Goal: Check status: Check status

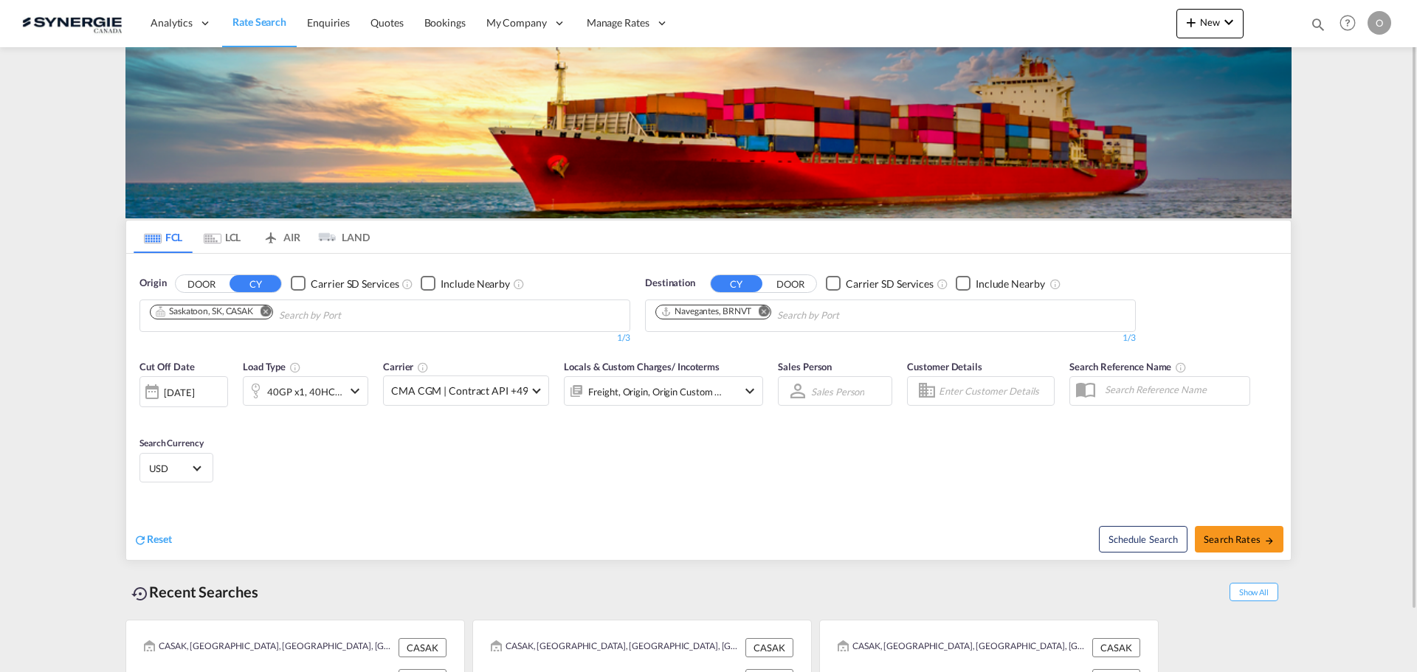
click at [1316, 13] on div "Bookings Quotes Enquiries Help Resources Product Release O My Profile Logout" at bounding box center [1348, 23] width 94 height 46
click at [1316, 24] on md-icon "icon-magnify" at bounding box center [1318, 24] width 16 height 16
click at [1245, 24] on input at bounding box center [1207, 24] width 184 height 26
paste input "SYC003094"
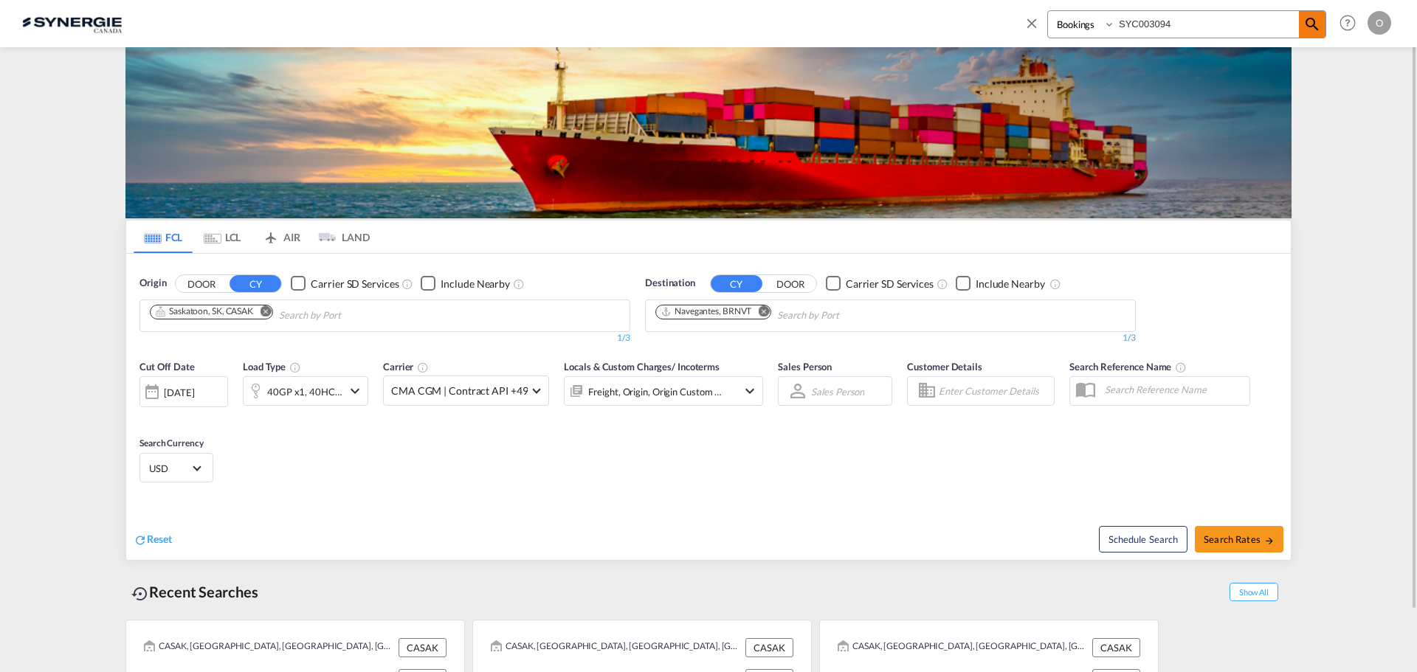
type input "SYC003094"
click at [1318, 33] on span at bounding box center [1312, 24] width 27 height 27
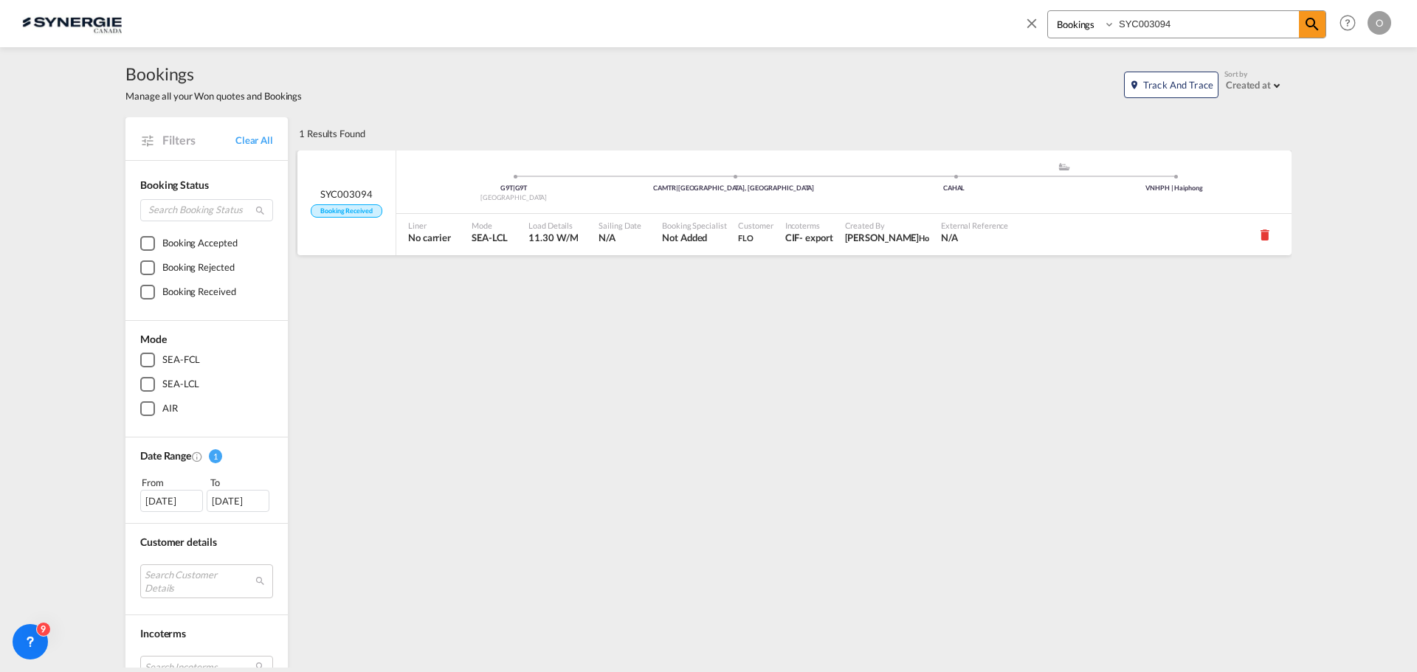
click at [713, 236] on span "Not Added" at bounding box center [694, 237] width 64 height 13
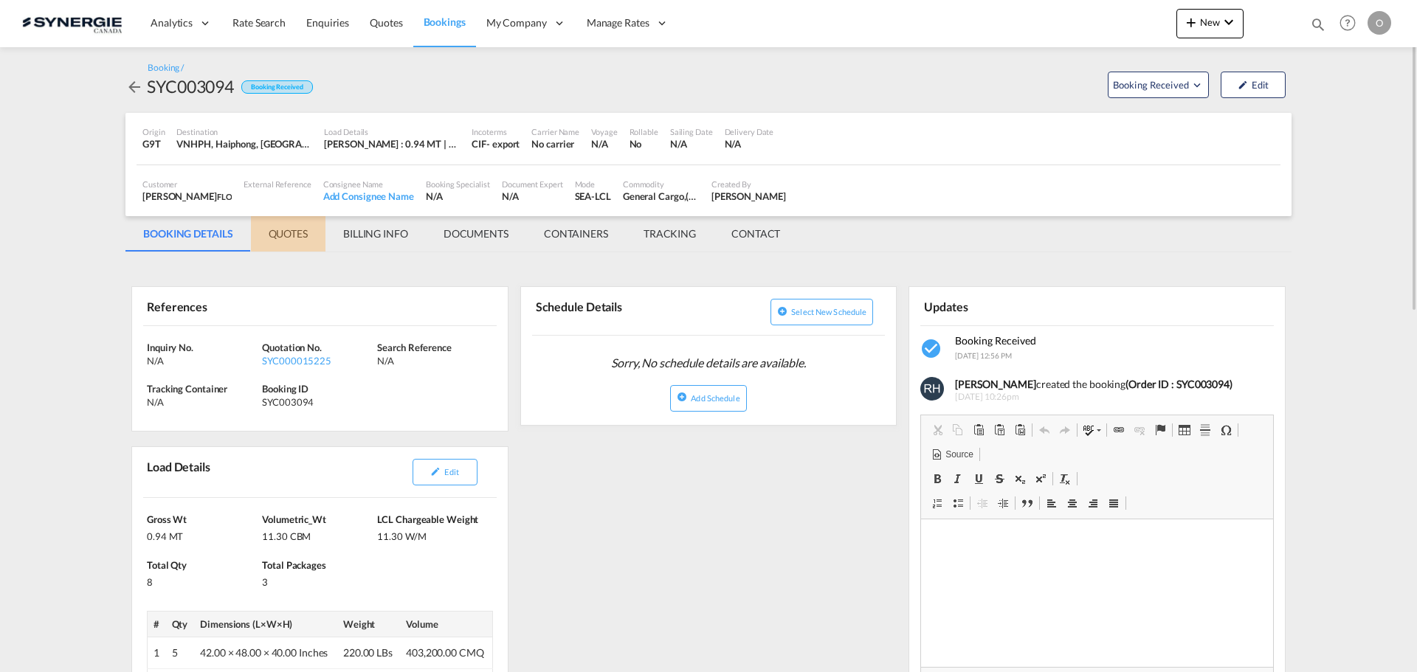
click at [286, 235] on md-tab-item "QUOTES" at bounding box center [288, 233] width 75 height 35
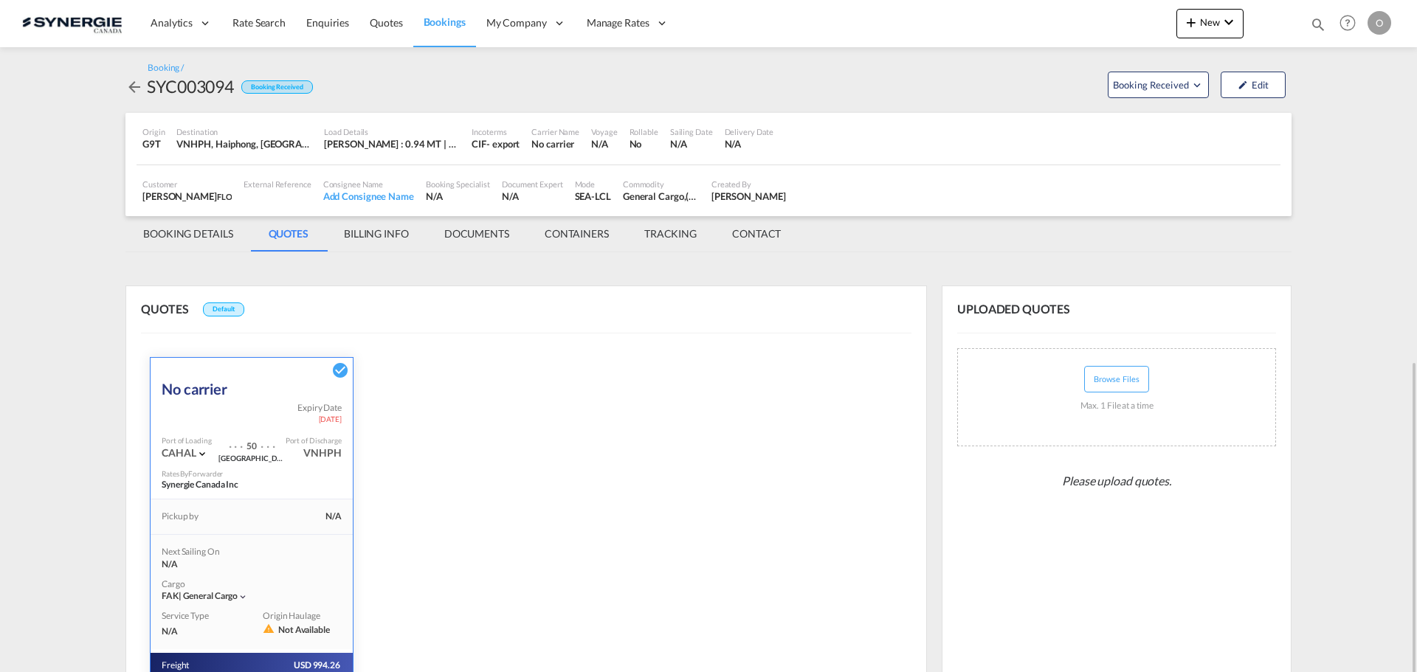
scroll to position [204, 0]
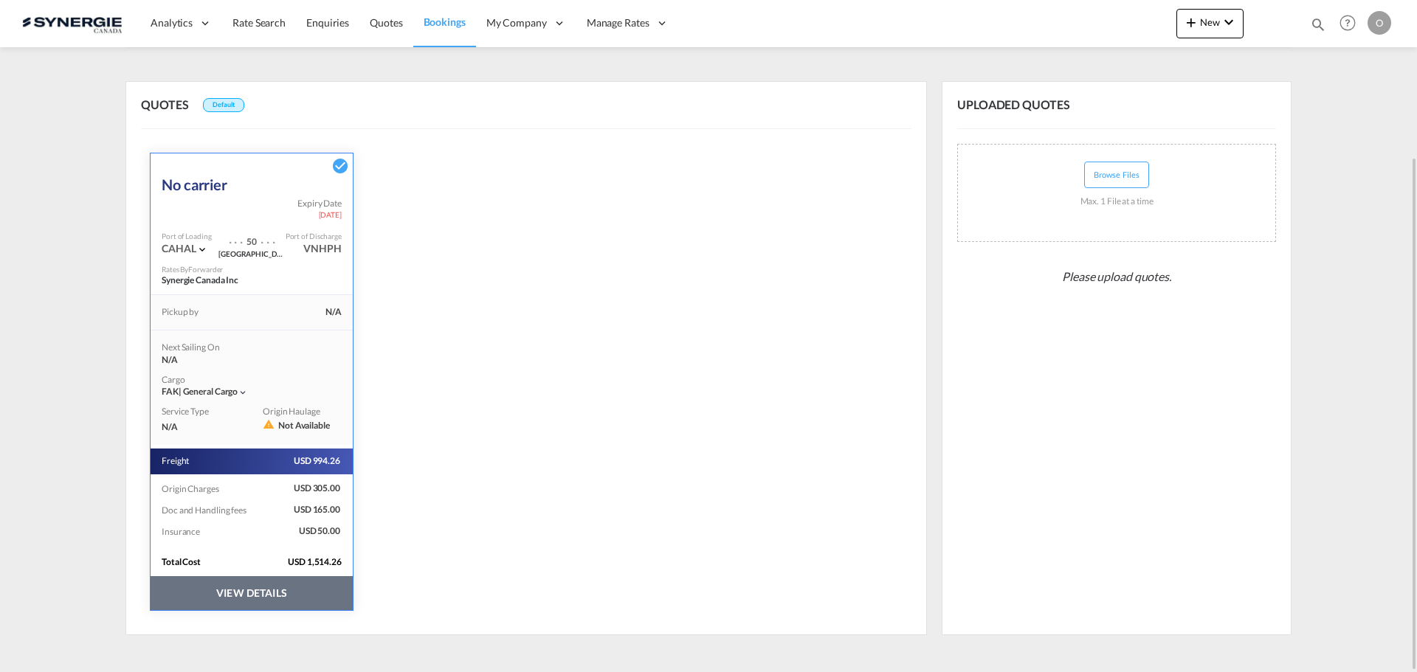
click at [288, 590] on button "VIEW DETAILS" at bounding box center [252, 593] width 202 height 34
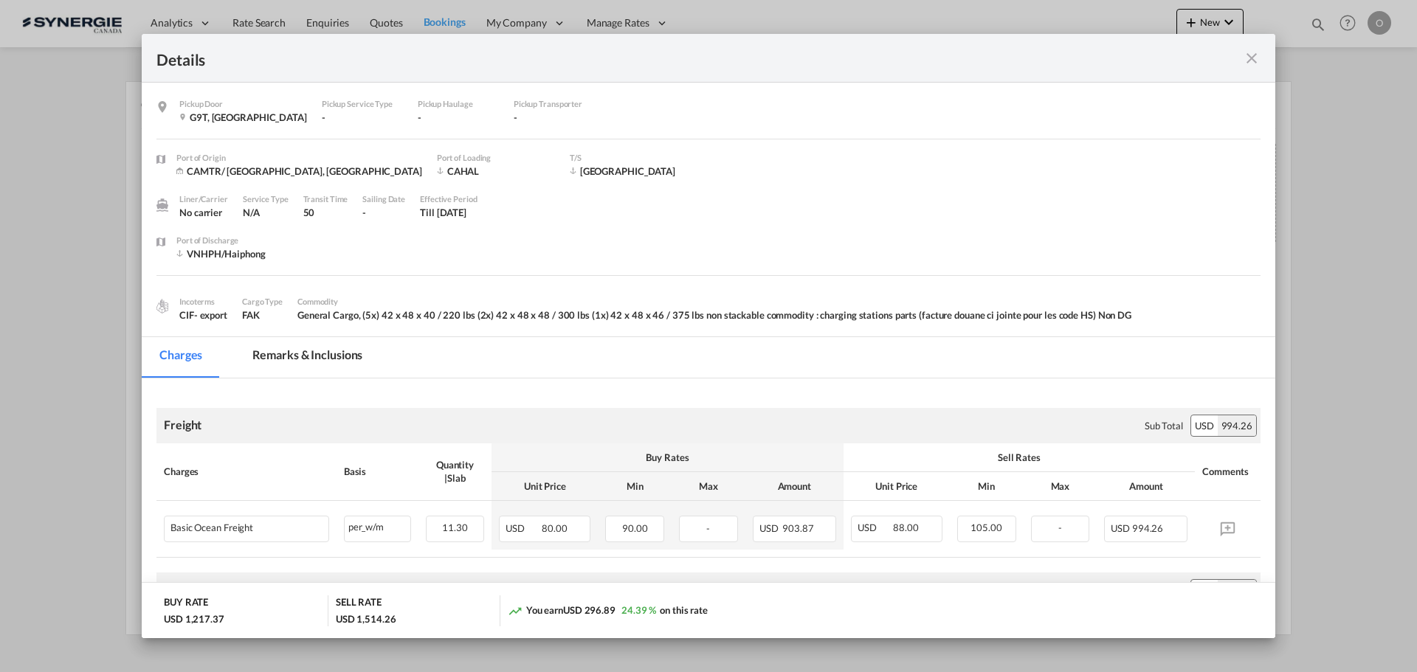
click at [334, 355] on md-tab-item "Remarks & Inclusions" at bounding box center [307, 357] width 145 height 41
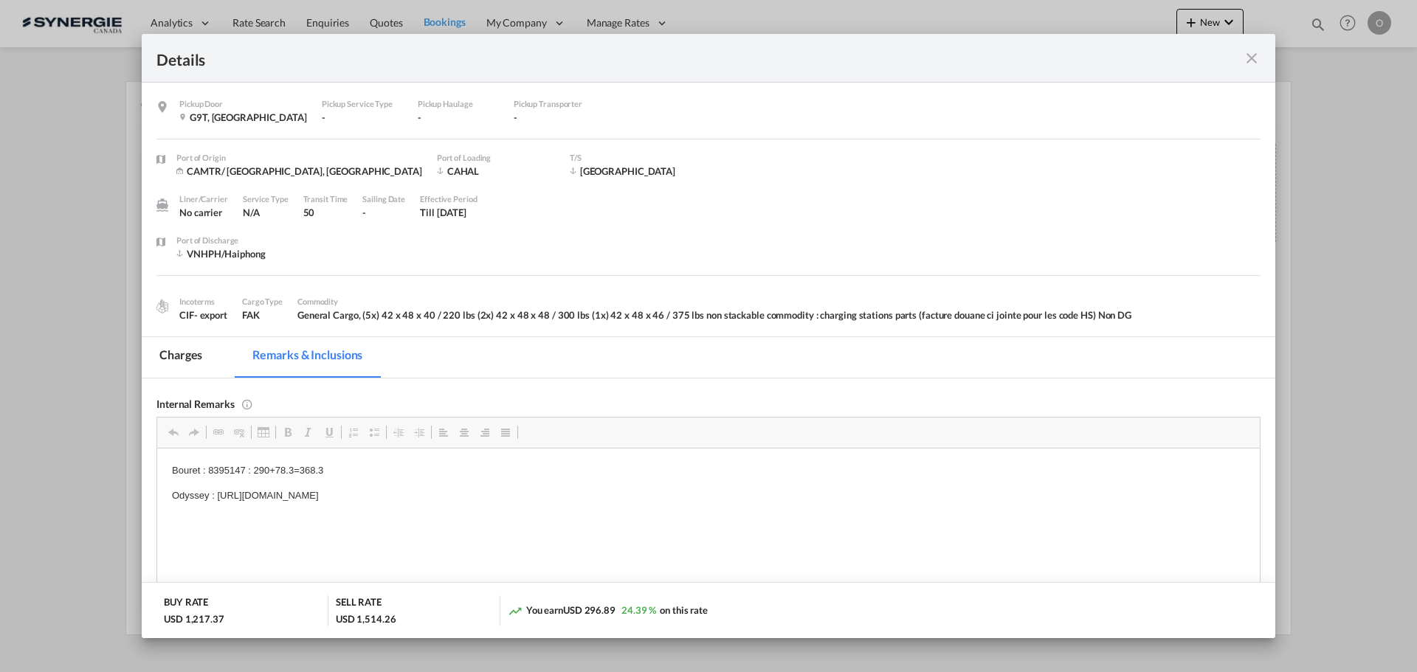
scroll to position [148, 0]
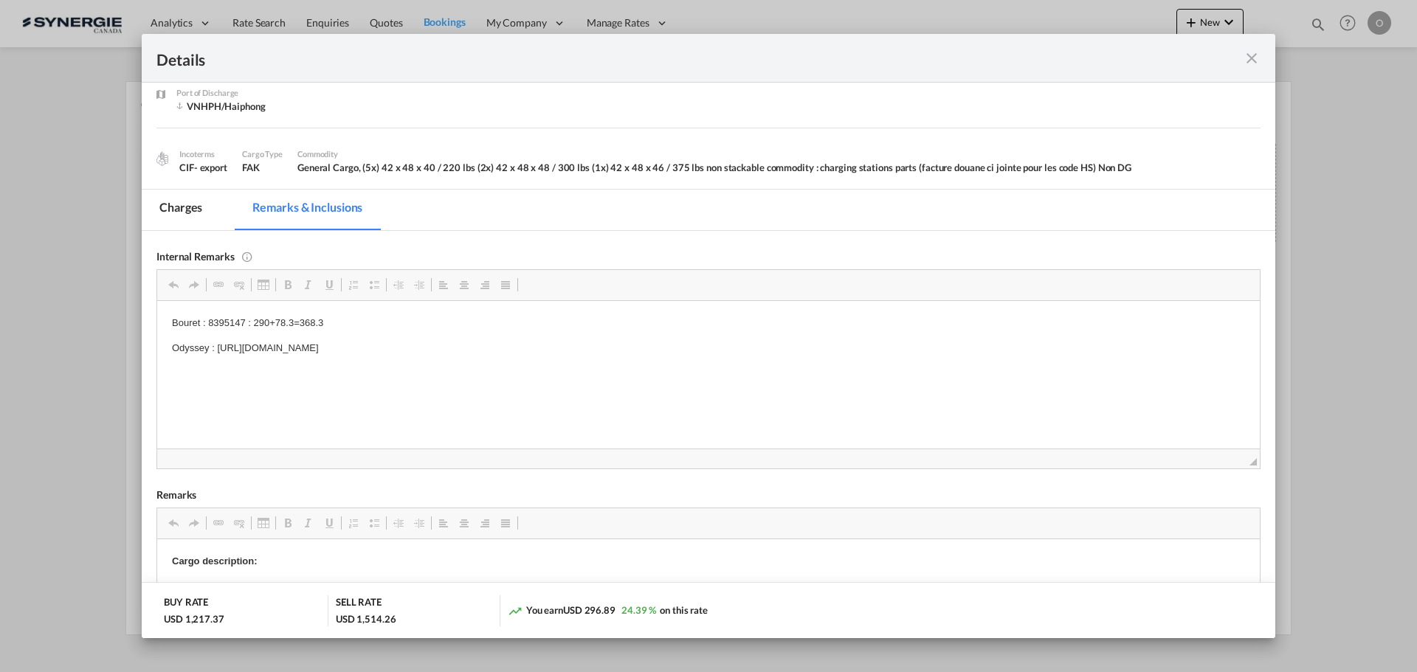
drag, startPoint x: 218, startPoint y: 350, endPoint x: 512, endPoint y: 348, distance: 294.5
drag, startPoint x: 610, startPoint y: 354, endPoint x: 216, endPoint y: 354, distance: 393.4
click at [216, 354] on p "Odyssey : [URL][DOMAIN_NAME]" at bounding box center [708, 348] width 1073 height 16
copy p "[URL][DOMAIN_NAME]"
